Goal: Navigation & Orientation: Find specific page/section

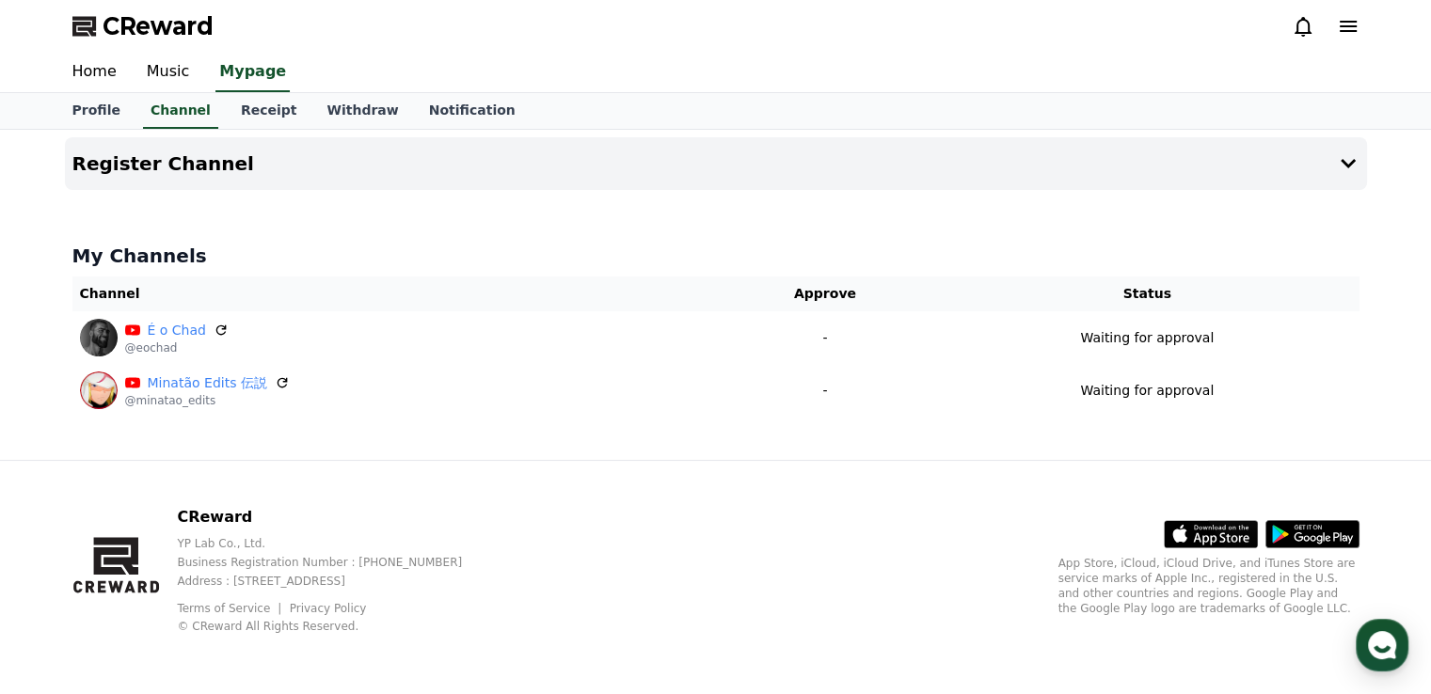
drag, startPoint x: 0, startPoint y: 0, endPoint x: 687, endPoint y: 19, distance: 687.2
click at [687, 19] on div "CReward" at bounding box center [715, 26] width 1317 height 53
